Goal: Information Seeking & Learning: Learn about a topic

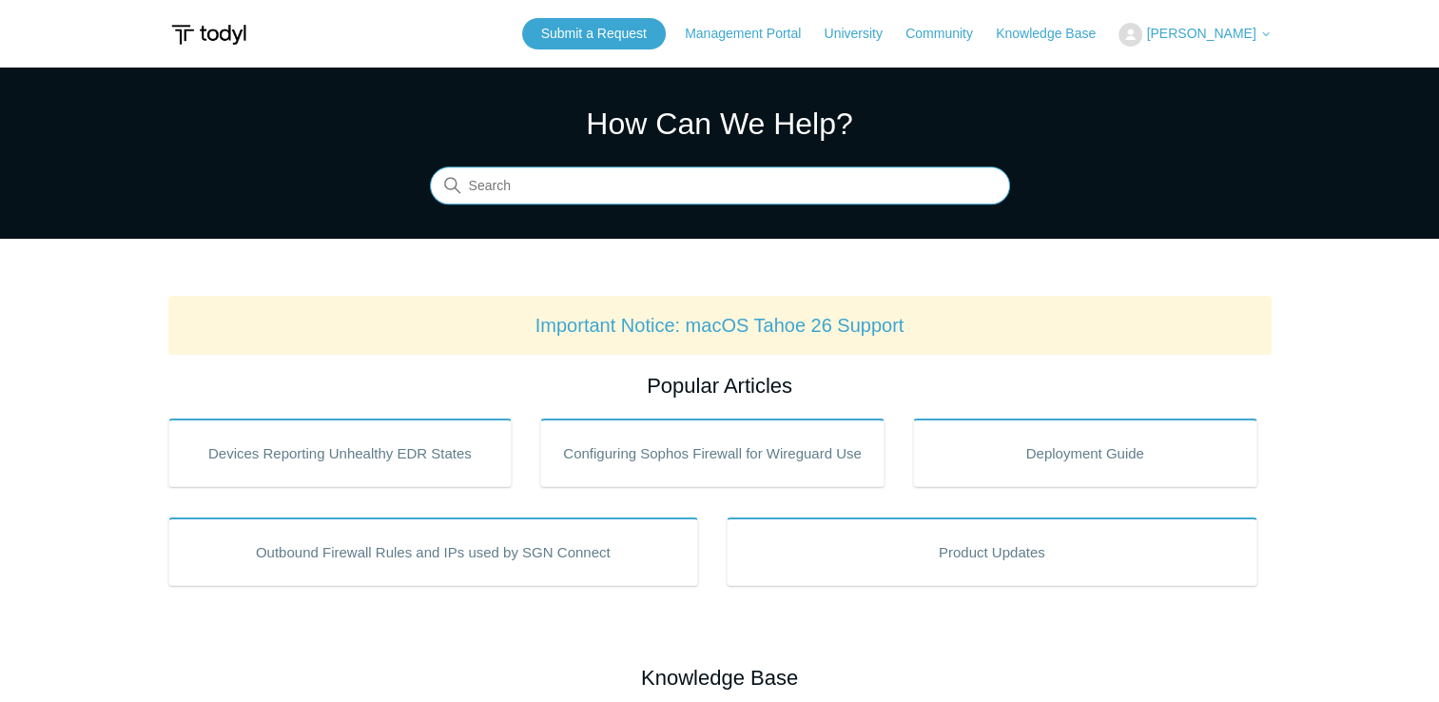
click at [580, 196] on input "Search" at bounding box center [720, 186] width 580 height 38
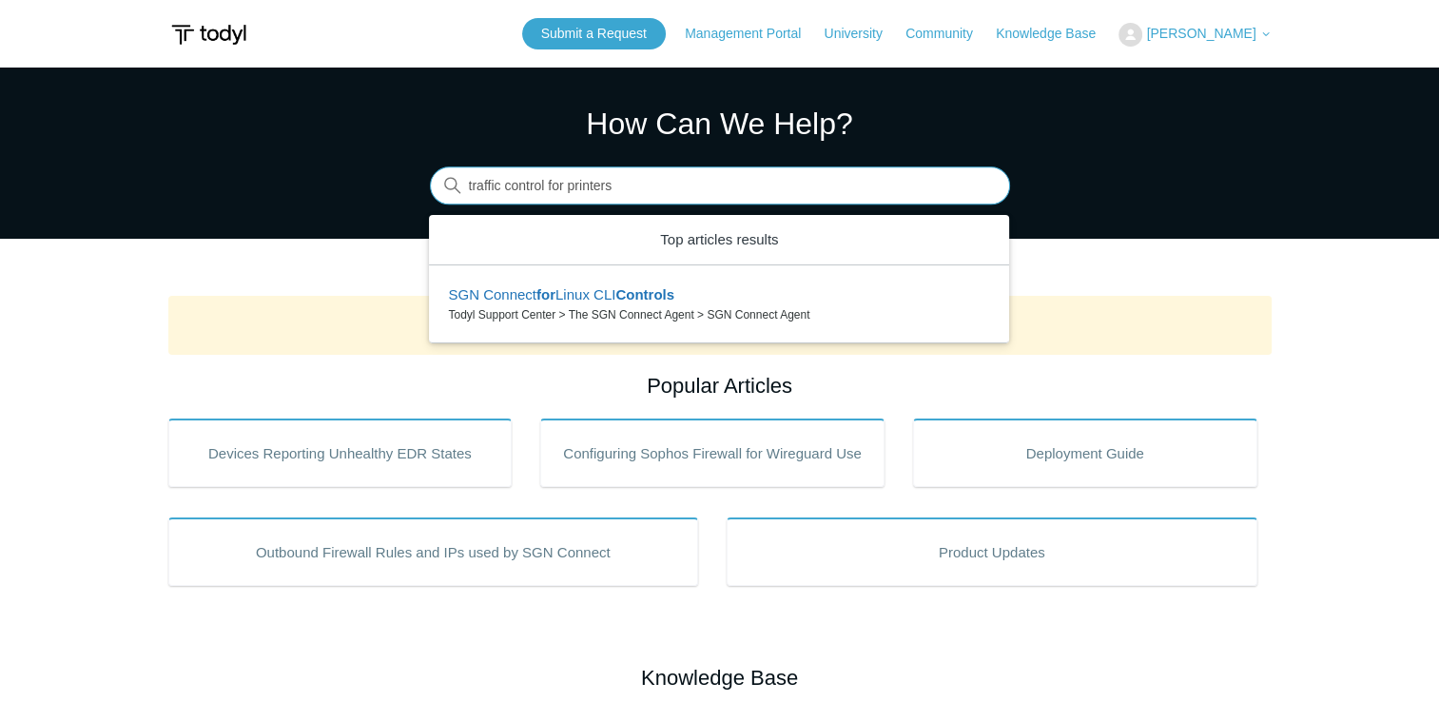
type input "traffic control for printers"
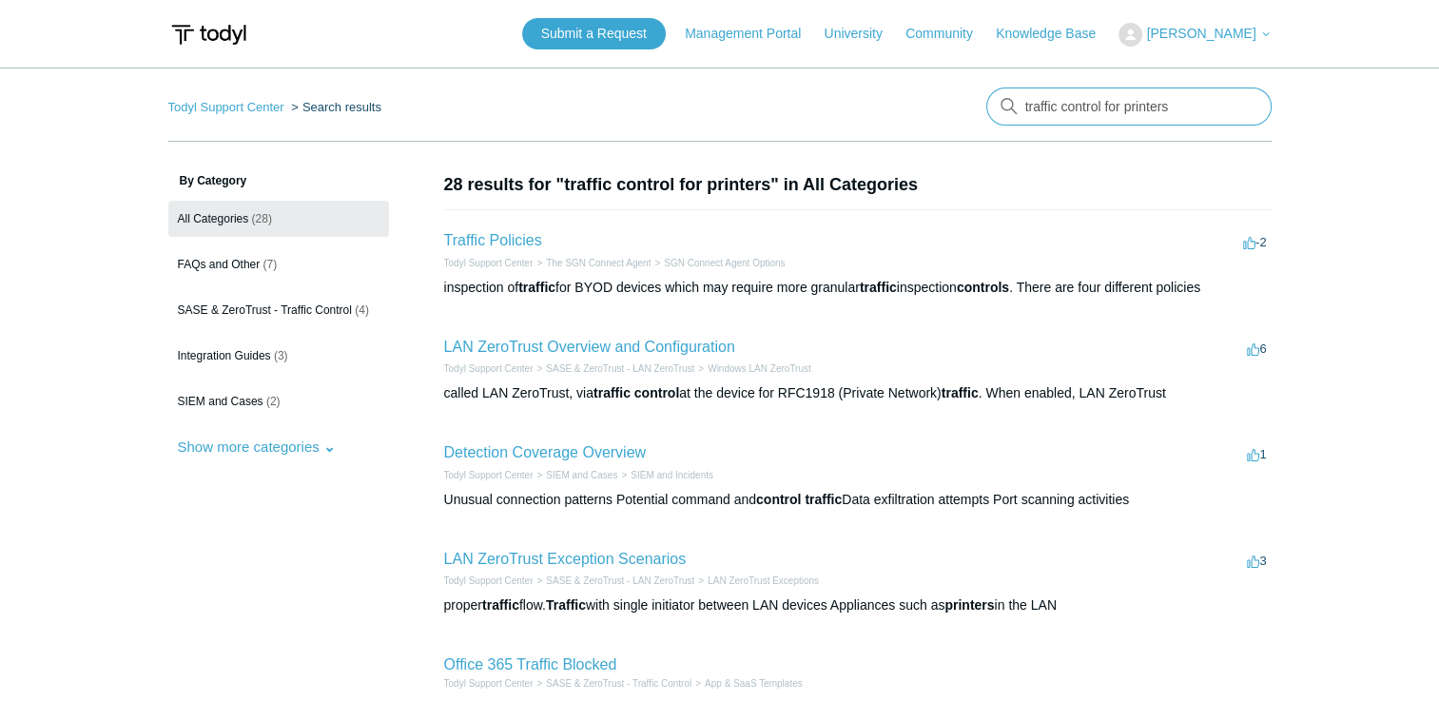
drag, startPoint x: 1196, startPoint y: 116, endPoint x: 898, endPoint y: 88, distance: 299.1
click at [898, 88] on nav "Todyl Support Center Search results There are no matching results in this help …" at bounding box center [719, 115] width 1103 height 54
type input "local routing policies"
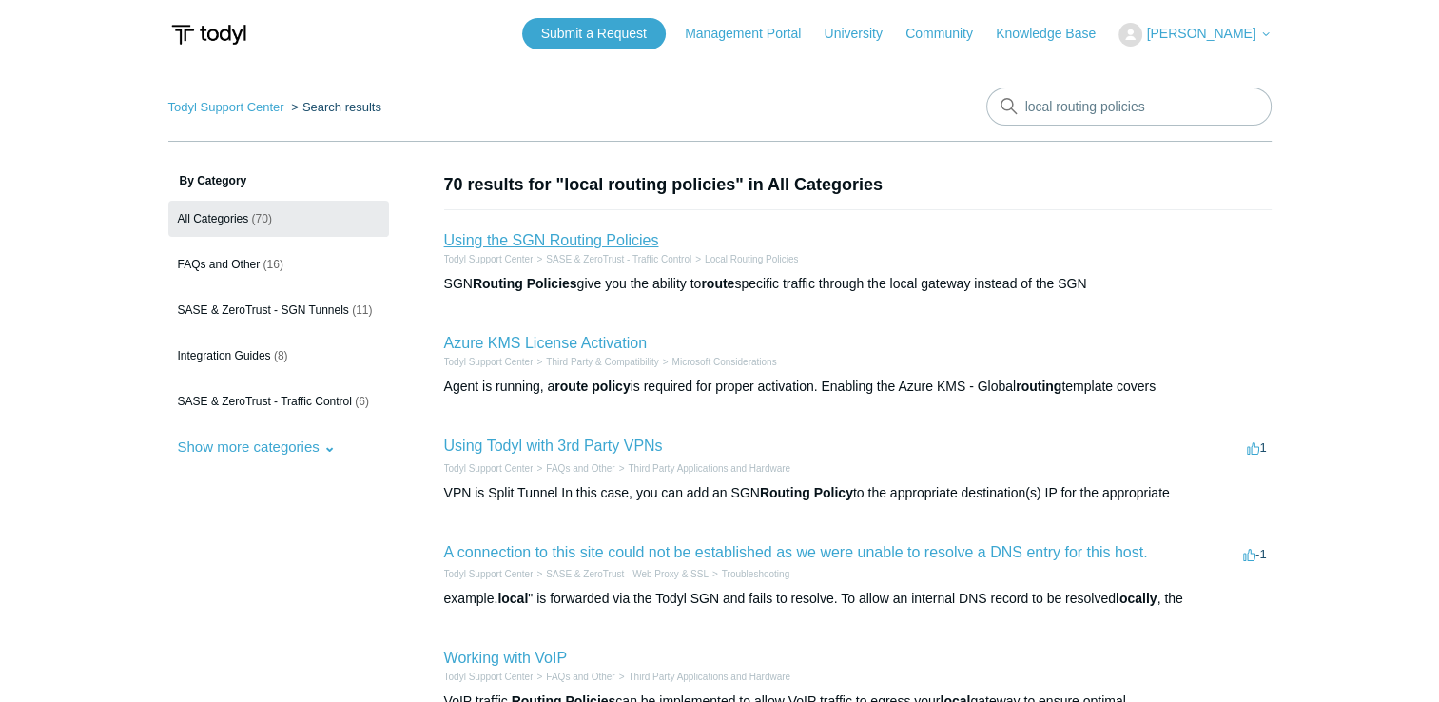
click at [601, 238] on link "Using the SGN Routing Policies" at bounding box center [551, 240] width 215 height 16
